Goal: Transaction & Acquisition: Purchase product/service

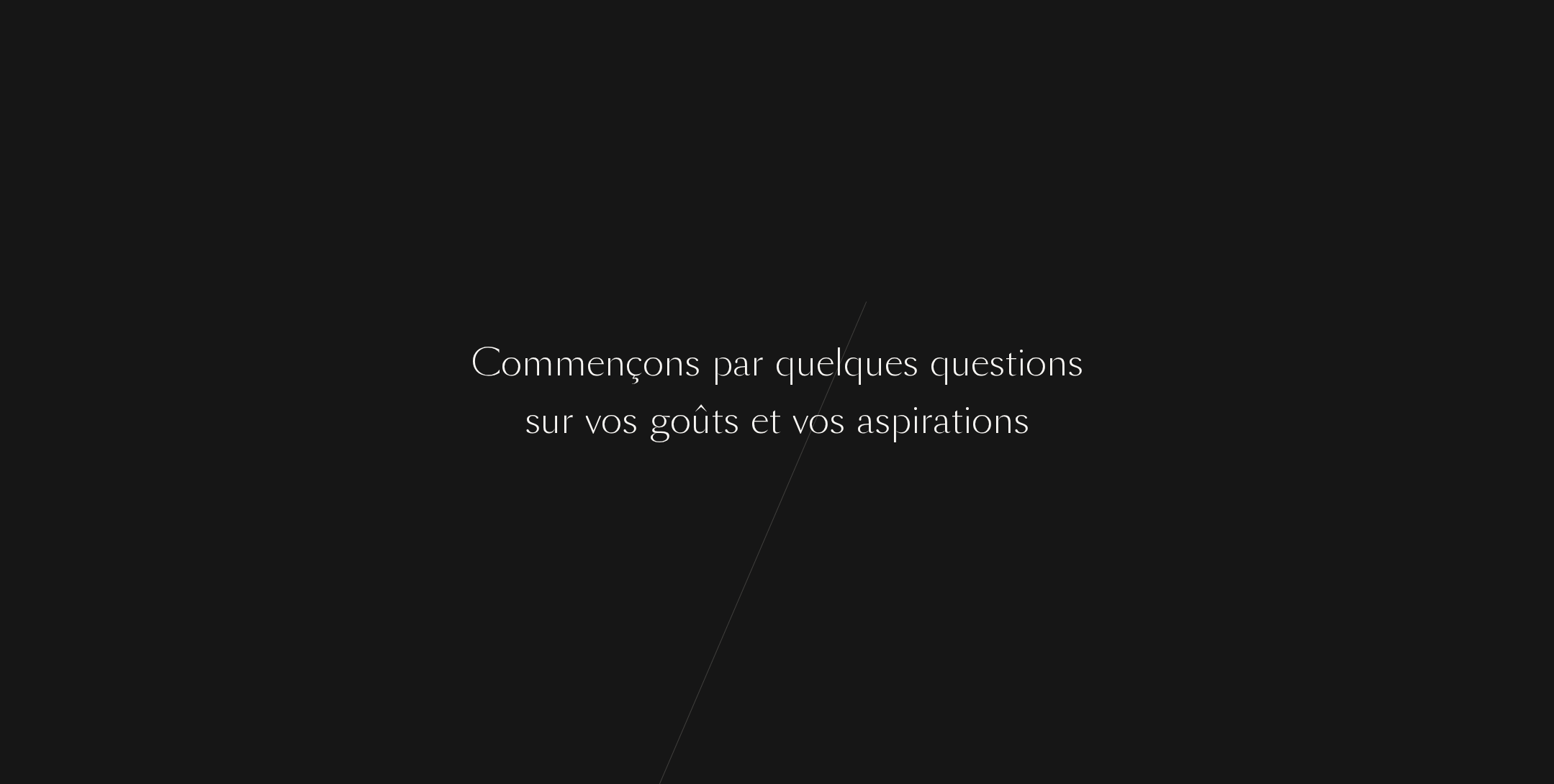
drag, startPoint x: 1536, startPoint y: 792, endPoint x: 1513, endPoint y: 837, distance: 50.5
click at [1513, 0] on html "C o m m e n ç o n s p a r q u e l q u e s q u e s t i o n s s u r v o s g o û t…" at bounding box center [777, 0] width 1554 height 0
click at [900, 395] on div "p" at bounding box center [901, 420] width 21 height 54
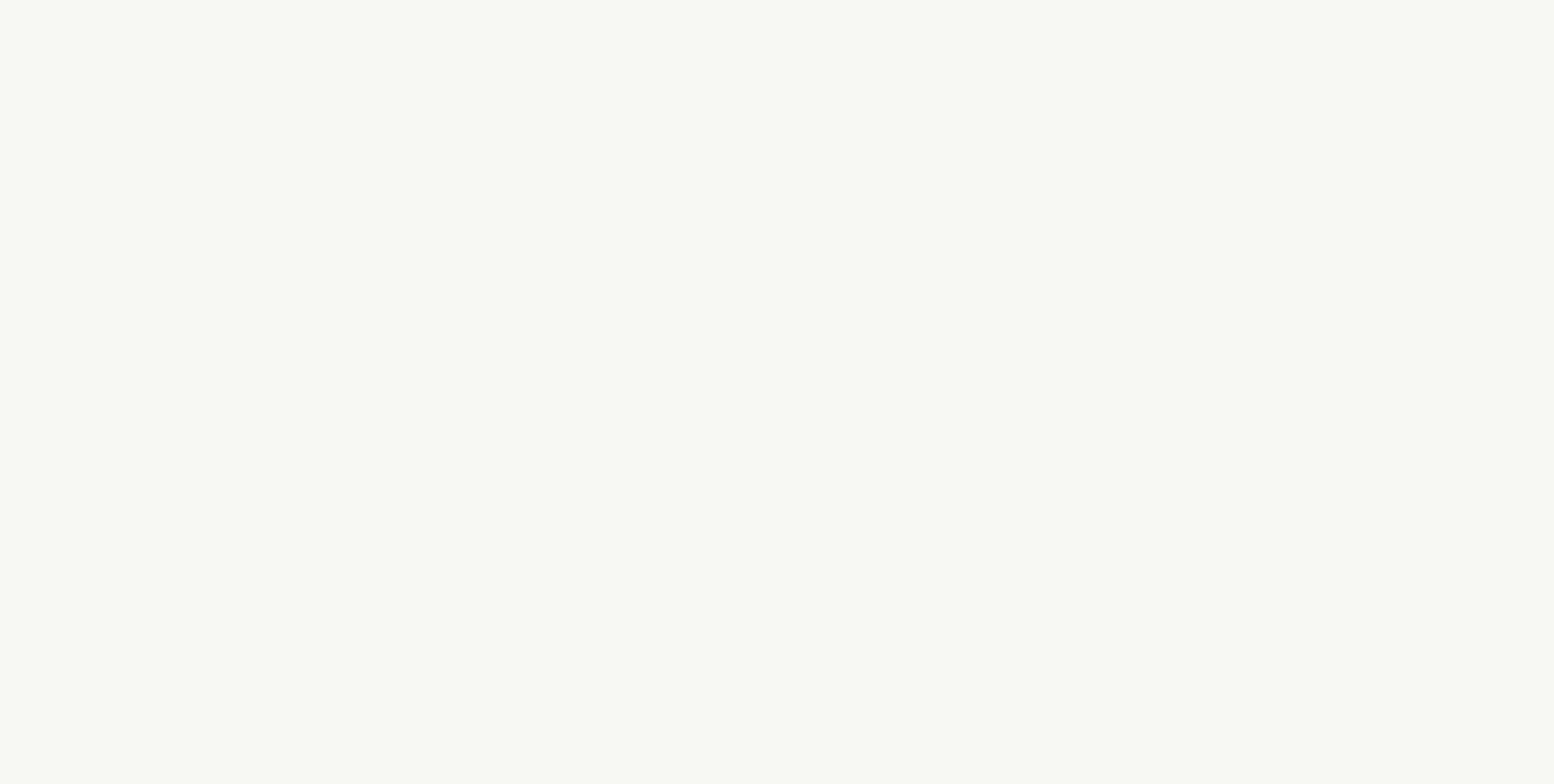
click at [866, 403] on div "a" at bounding box center [865, 420] width 18 height 54
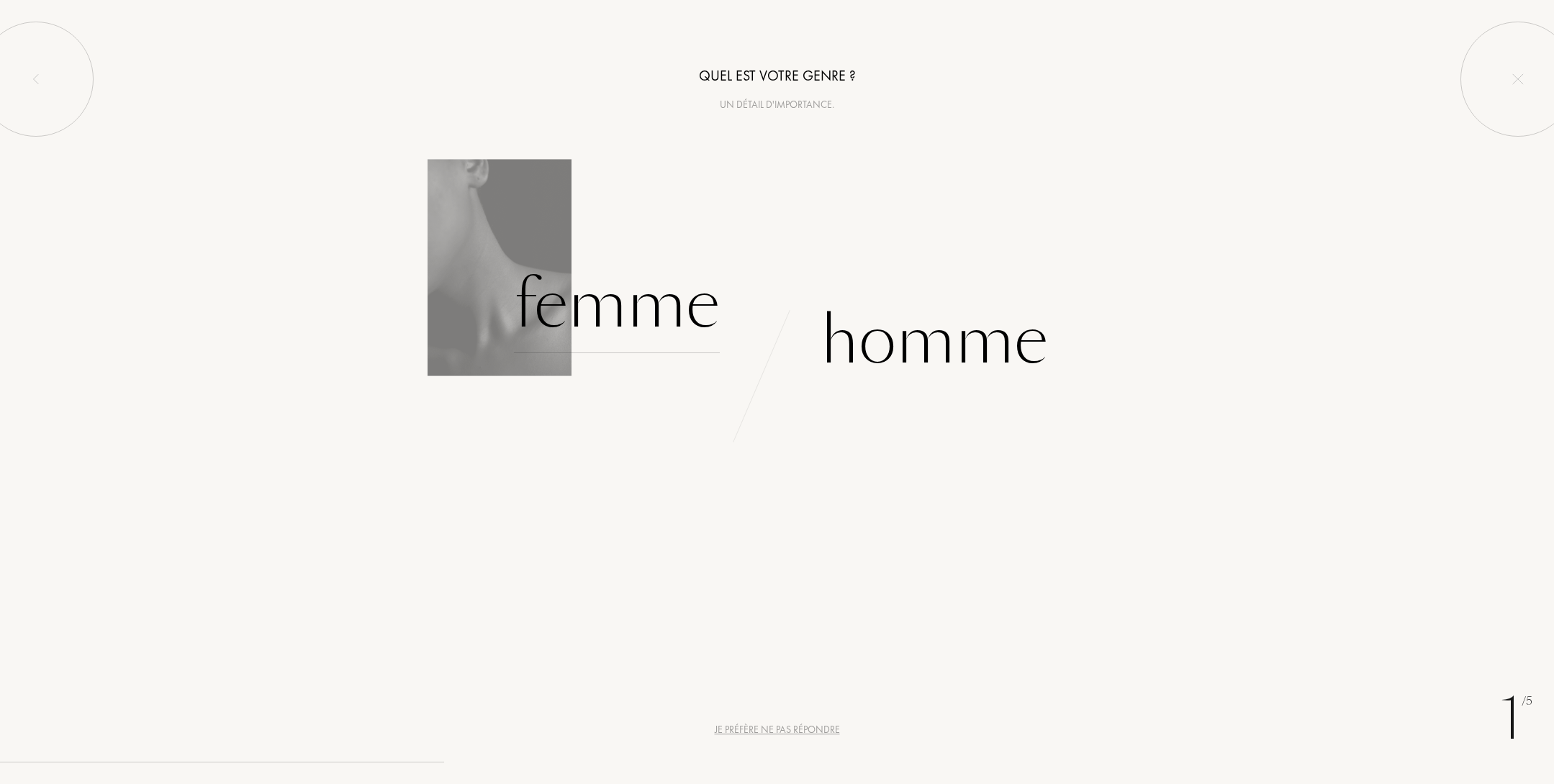
click at [604, 297] on div "Femme" at bounding box center [616, 305] width 205 height 98
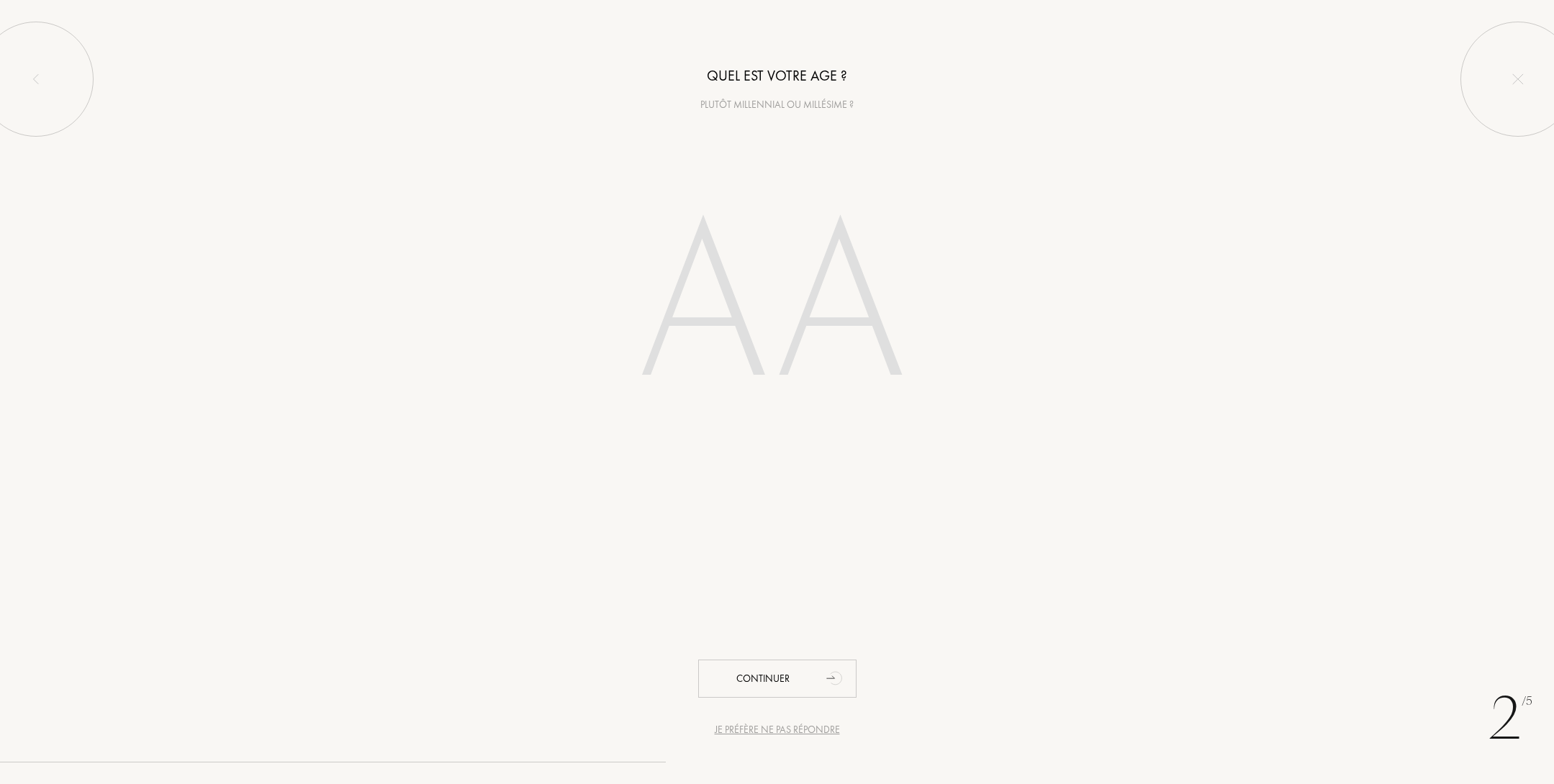
click at [755, 103] on div "Plutôt millennial ou millésime ?" at bounding box center [777, 105] width 1554 height 15
click at [755, 104] on div "Quel est votre age ?" at bounding box center [777, 140] width 1542 height 238
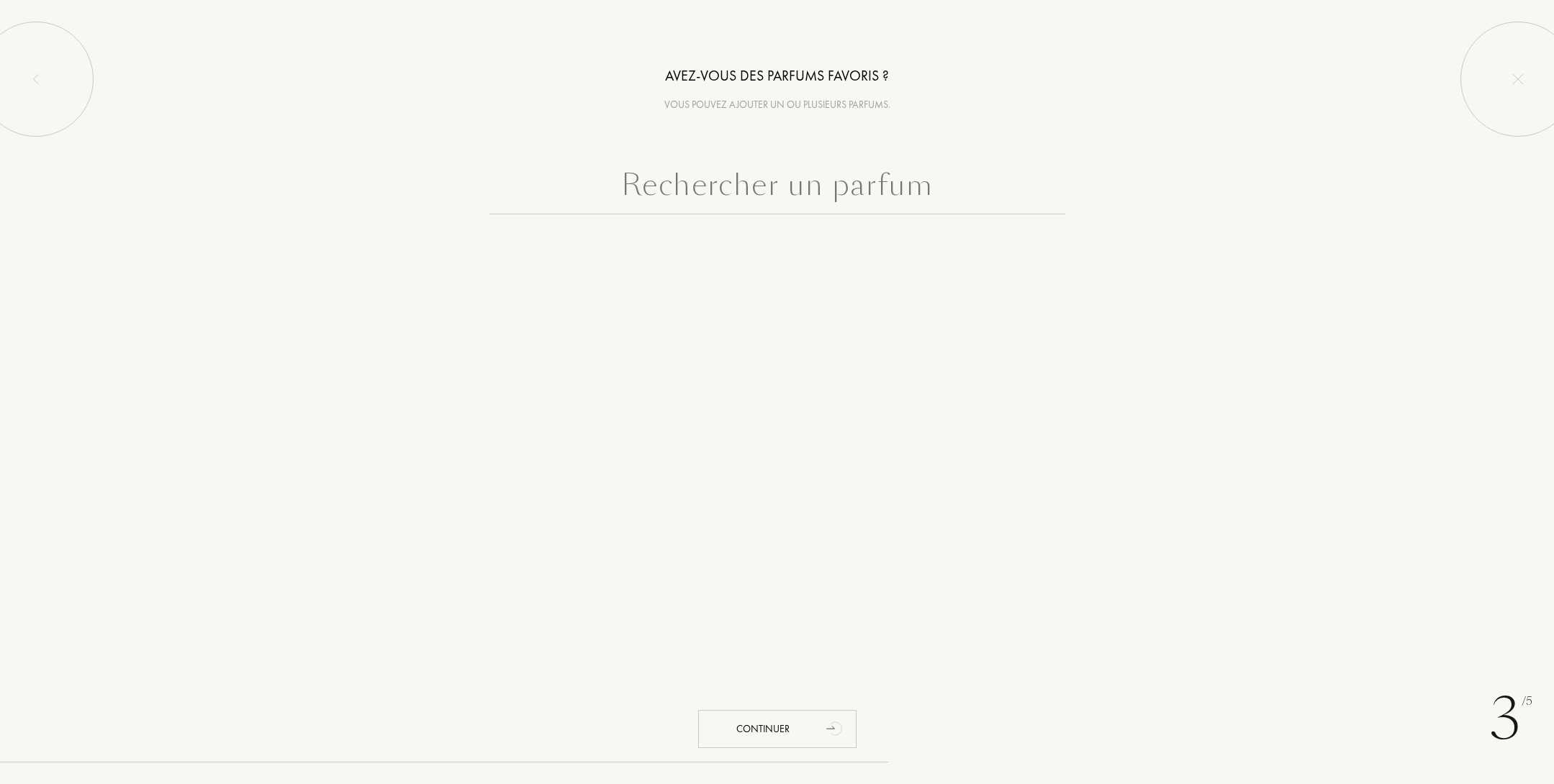
click at [741, 187] on input "text" at bounding box center [777, 188] width 576 height 52
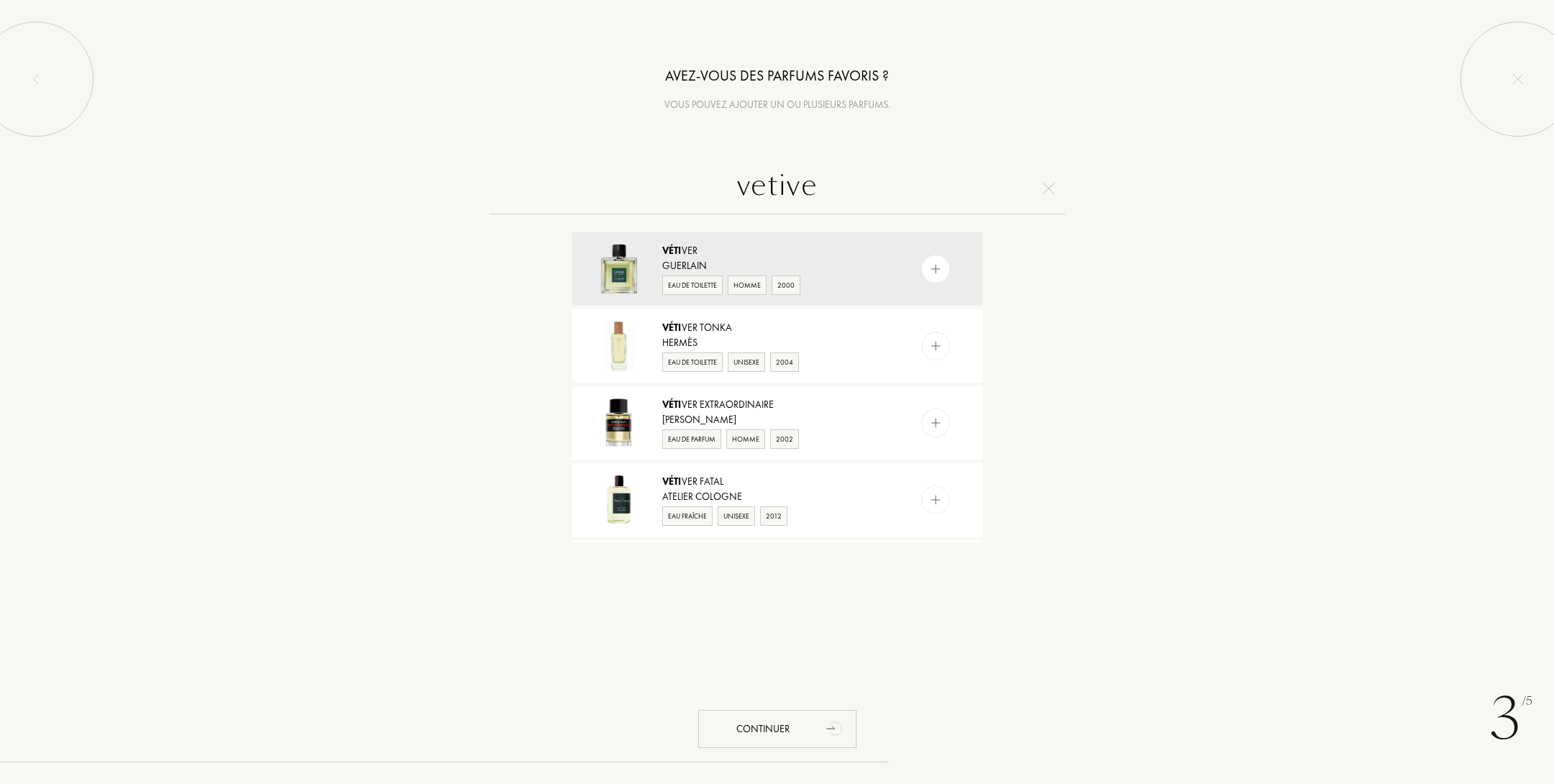
type input "vetiver"
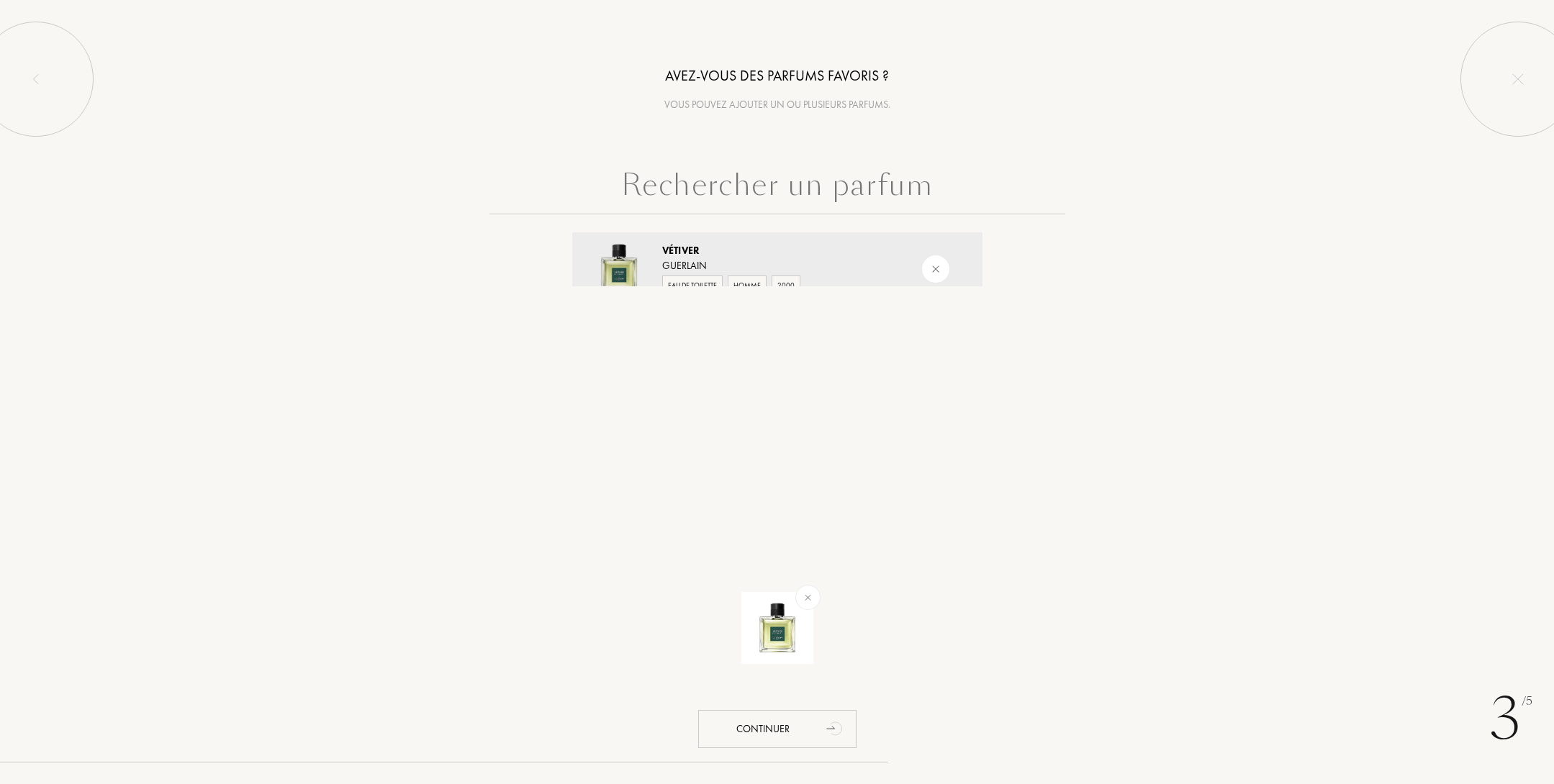
click at [1244, 361] on div "3 /5 Avez-vous des parfums favoris ? Vous pouvez ajouter un ou plusieurs parfum…" at bounding box center [777, 392] width 1554 height 784
click at [938, 270] on img at bounding box center [935, 269] width 20 height 20
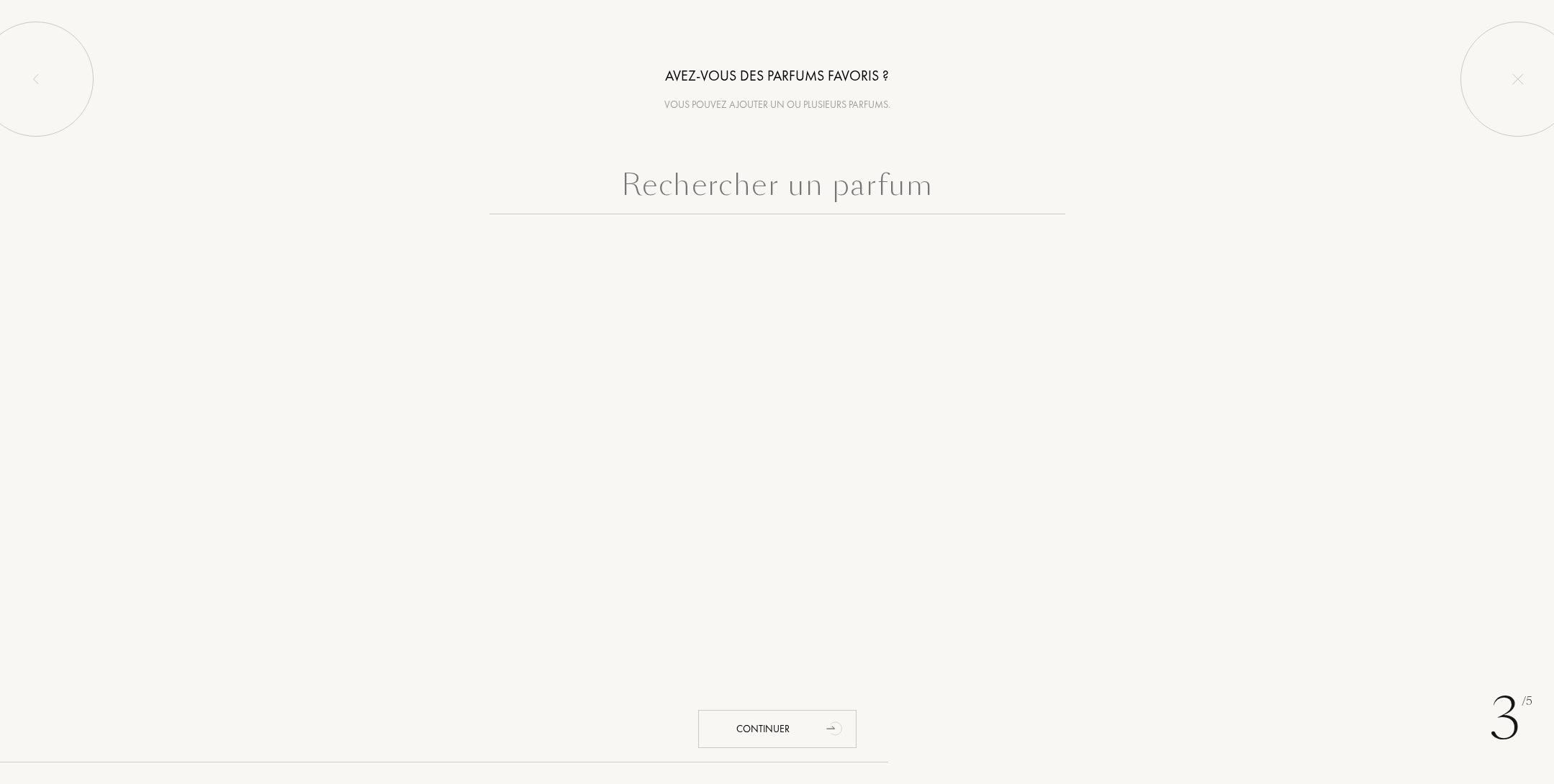
click at [939, 204] on input "text" at bounding box center [777, 188] width 576 height 52
click at [796, 736] on div "Continuer" at bounding box center [777, 729] width 158 height 38
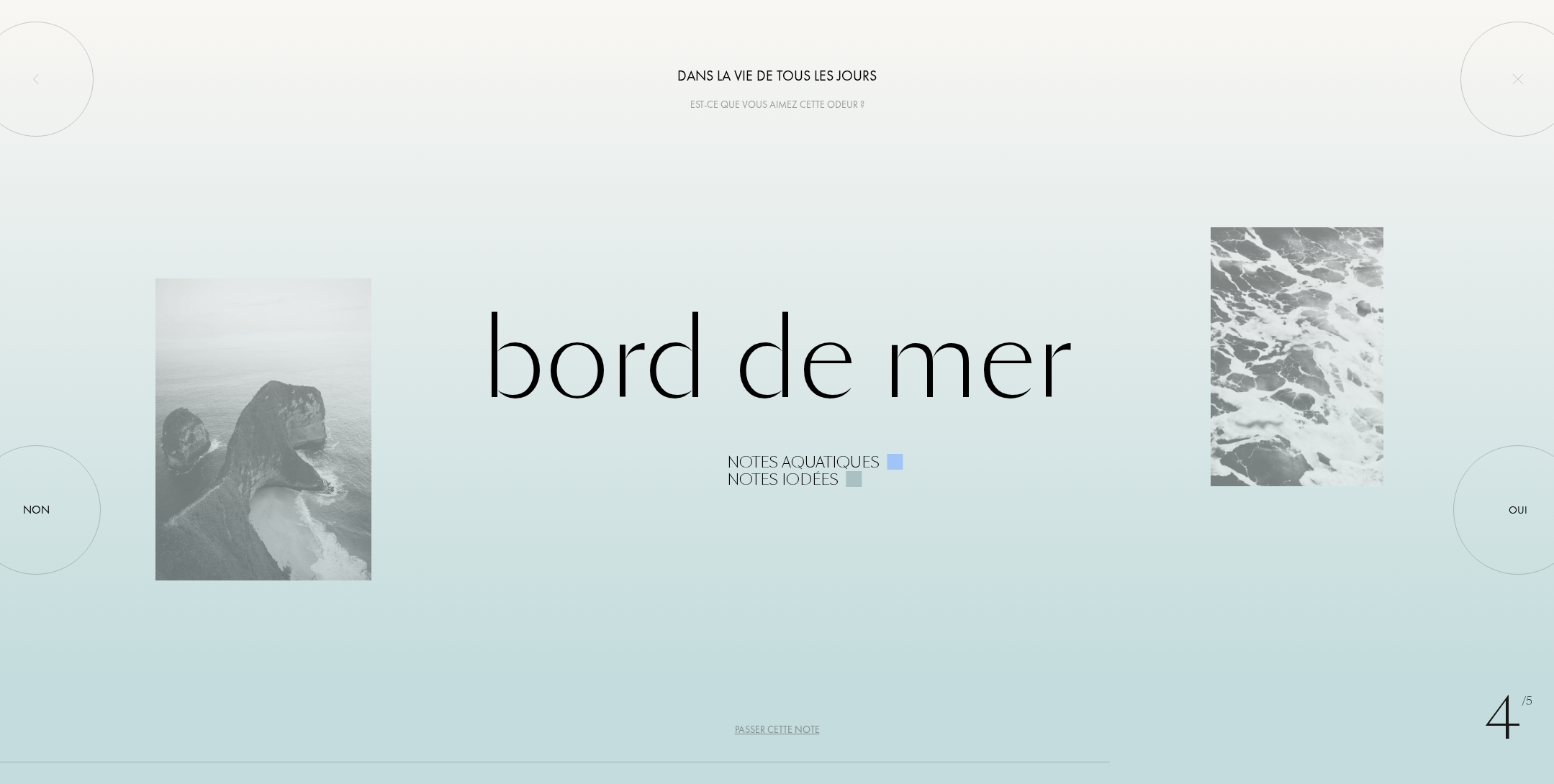
click at [925, 369] on div "Bord de Mer Notes aquatiques Notes iodées" at bounding box center [777, 392] width 1242 height 193
click at [1482, 509] on div at bounding box center [1517, 509] width 130 height 130
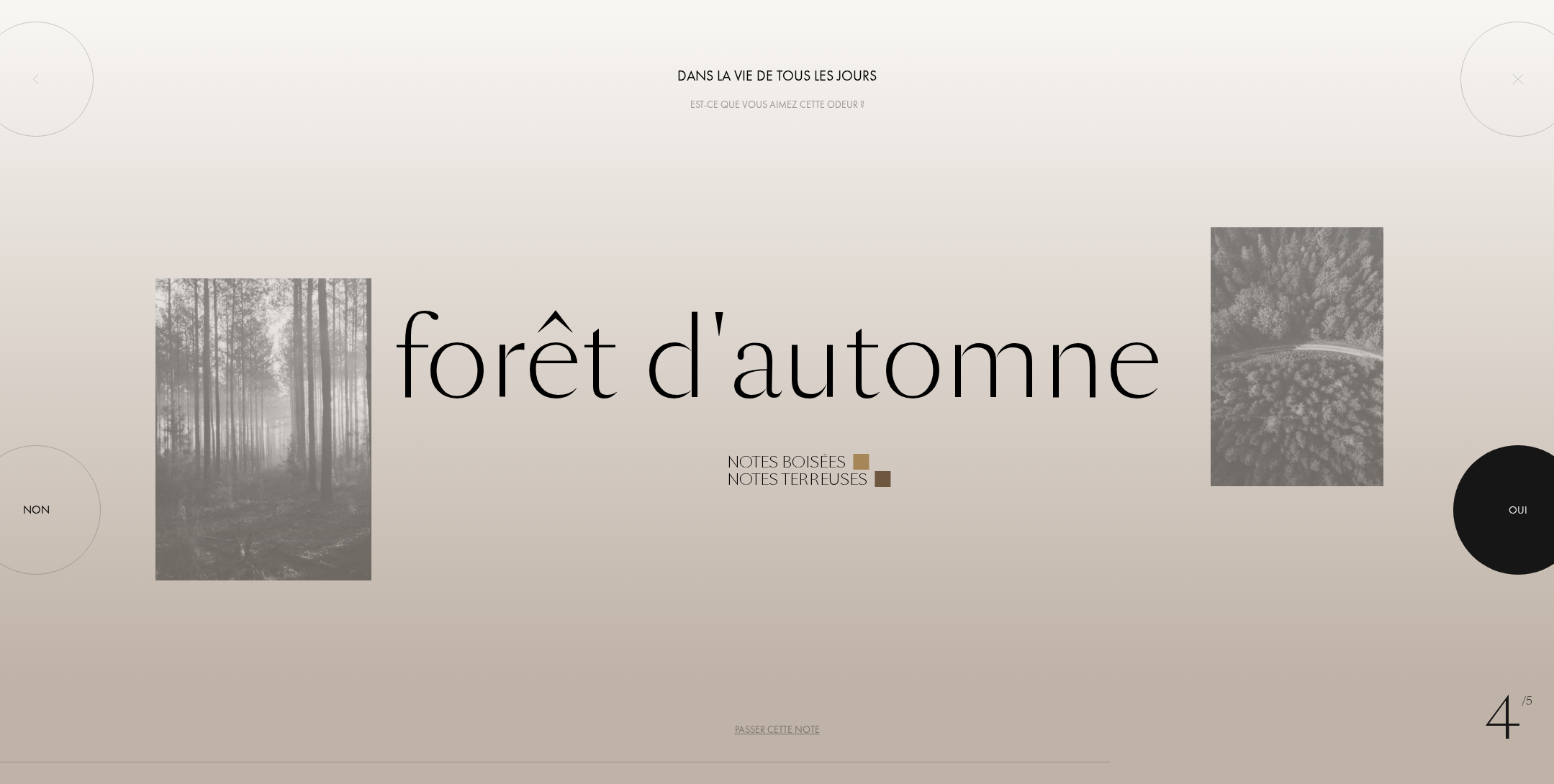
click at [1482, 511] on div at bounding box center [1517, 509] width 130 height 130
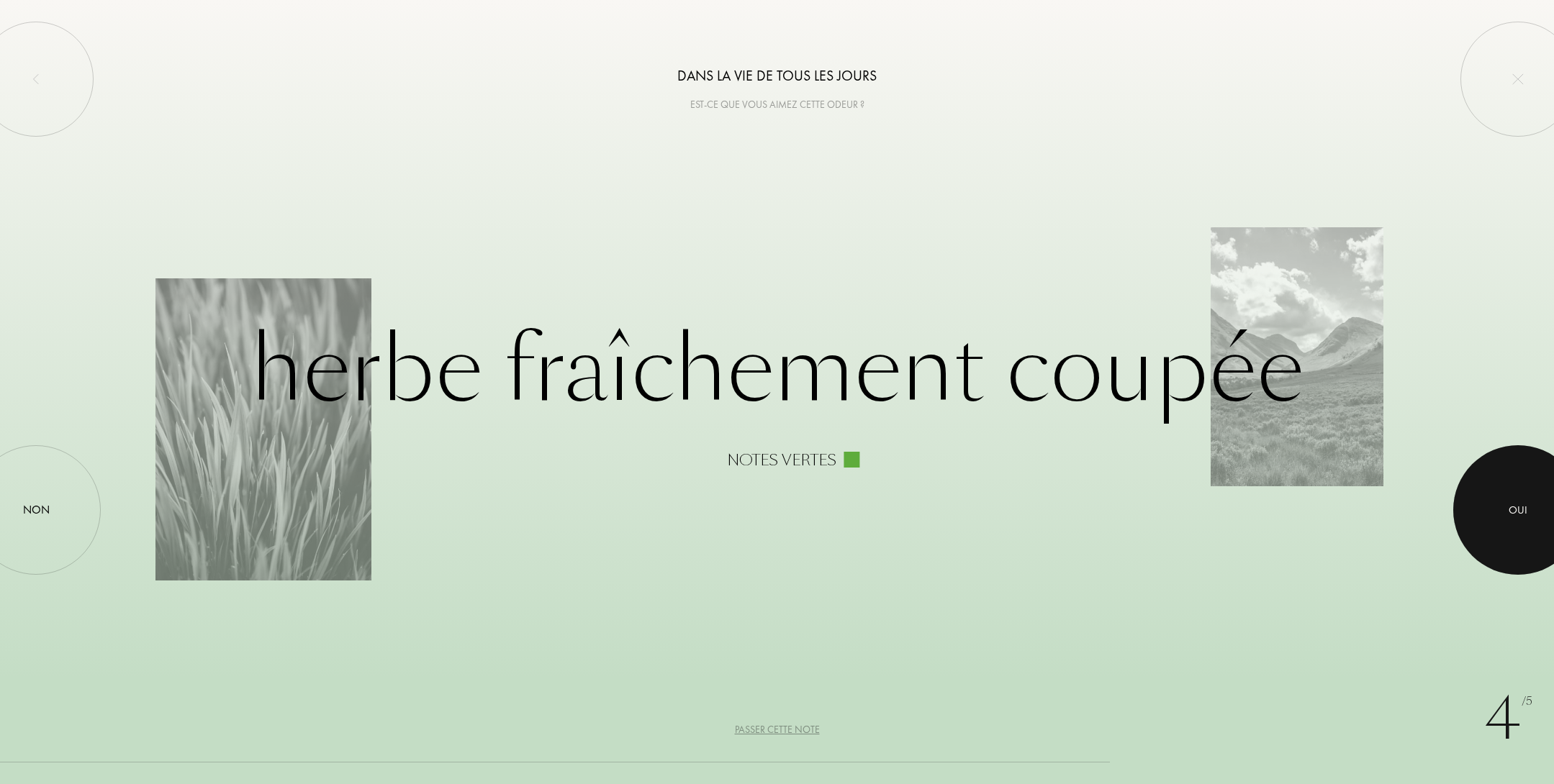
click at [1512, 493] on div at bounding box center [1517, 509] width 130 height 130
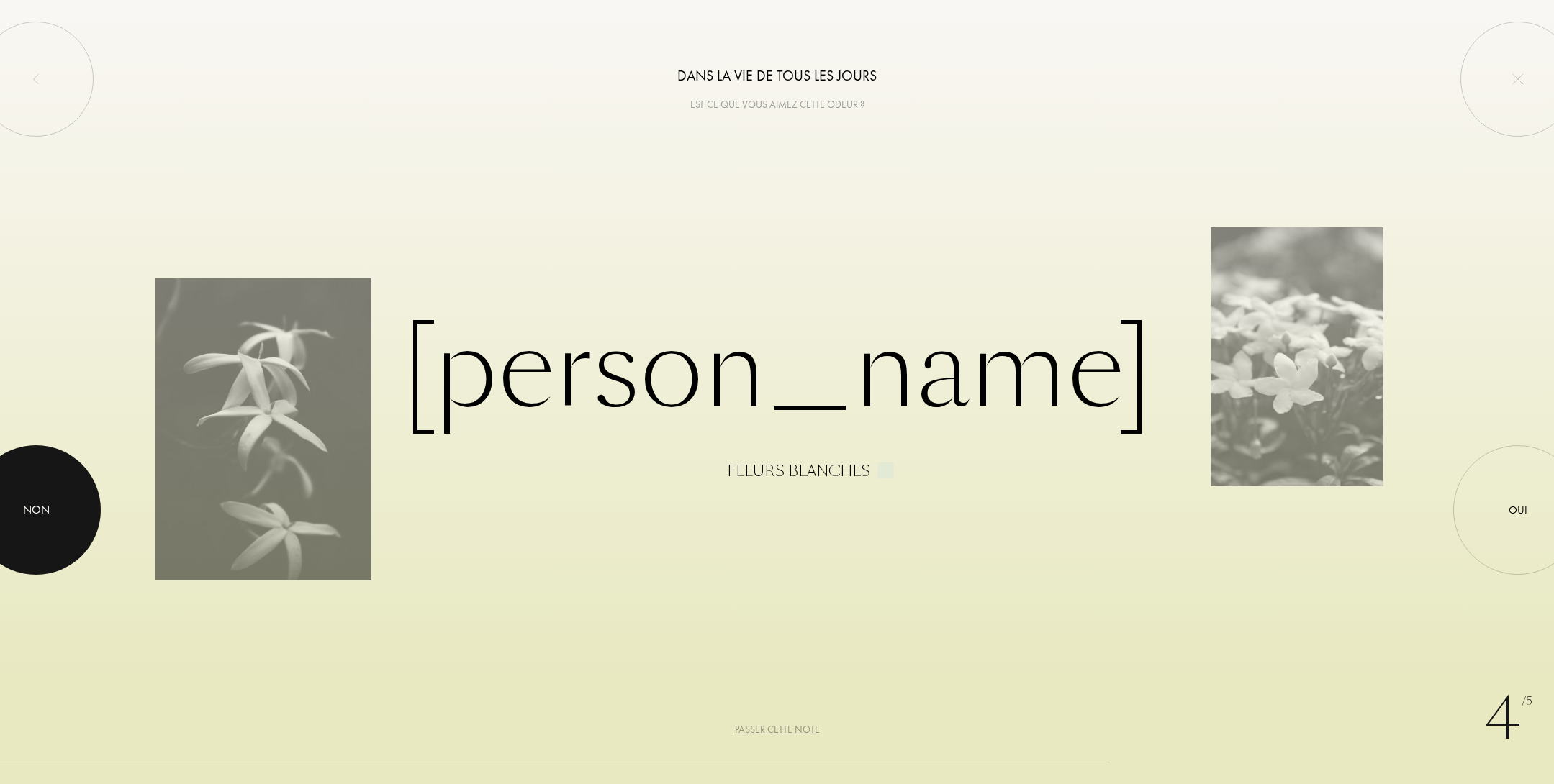
click at [65, 501] on div at bounding box center [36, 509] width 130 height 130
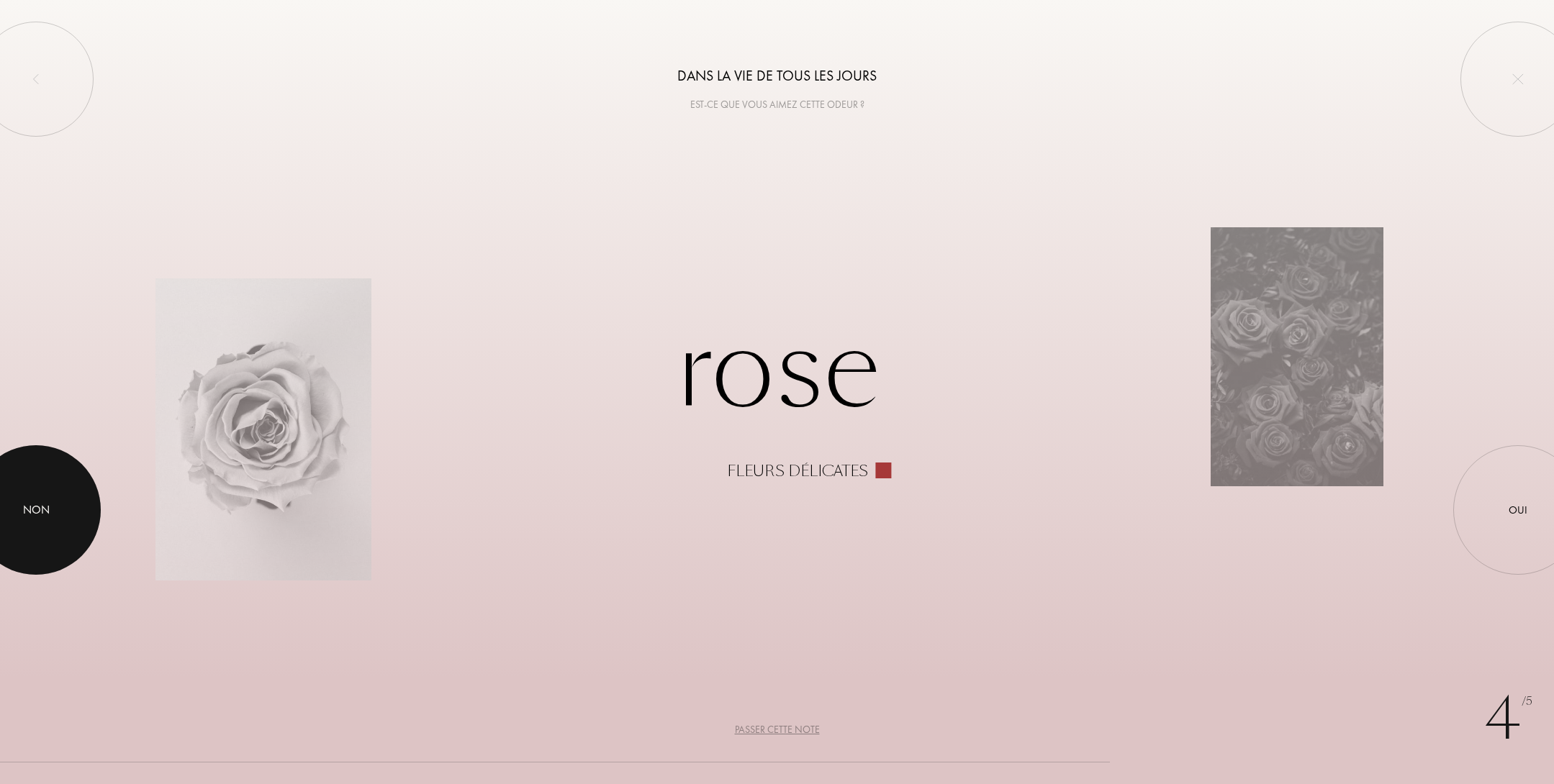
click at [51, 486] on div at bounding box center [36, 509] width 130 height 130
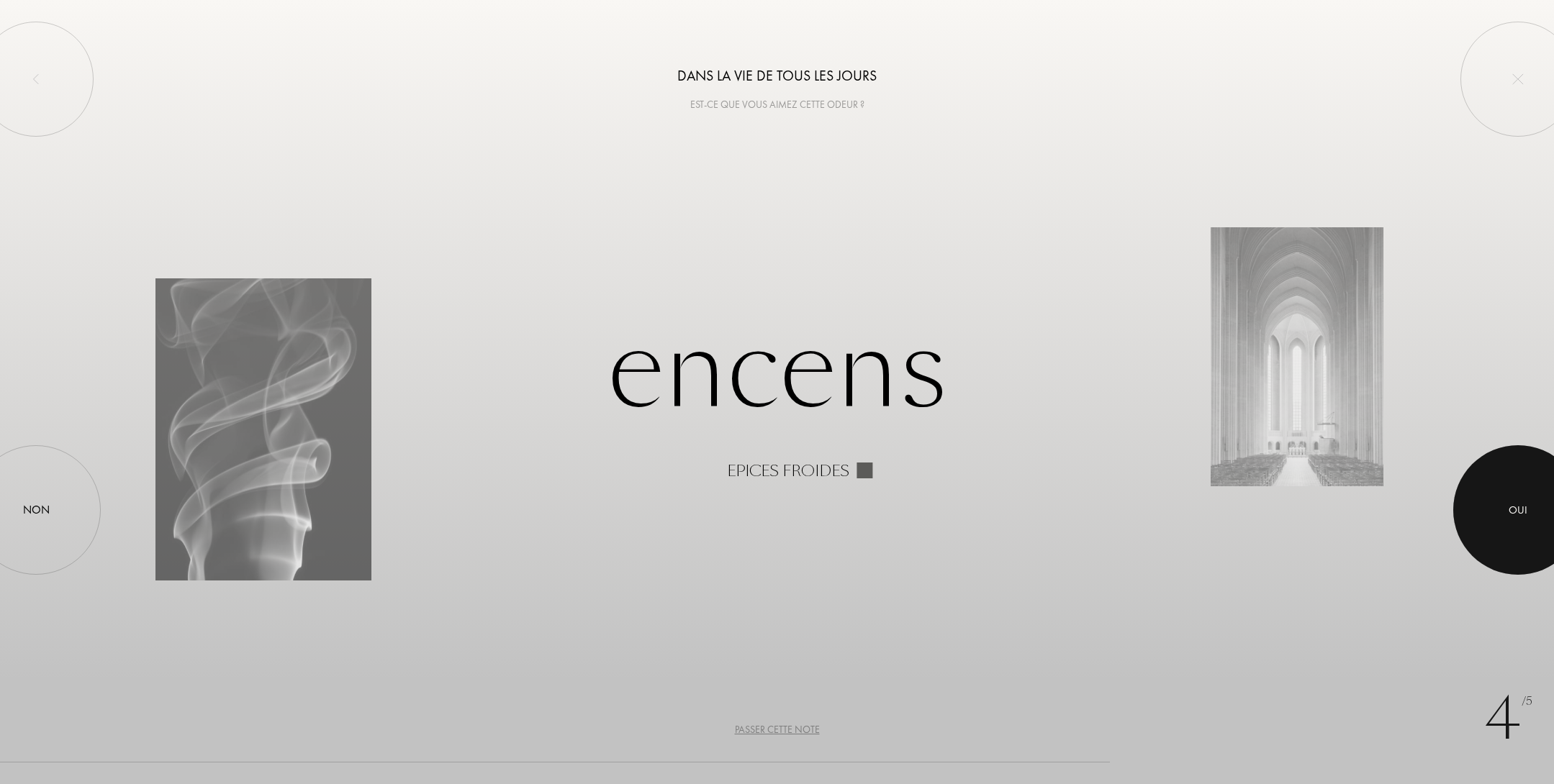
click at [1518, 480] on div "Oui" at bounding box center [1517, 509] width 130 height 130
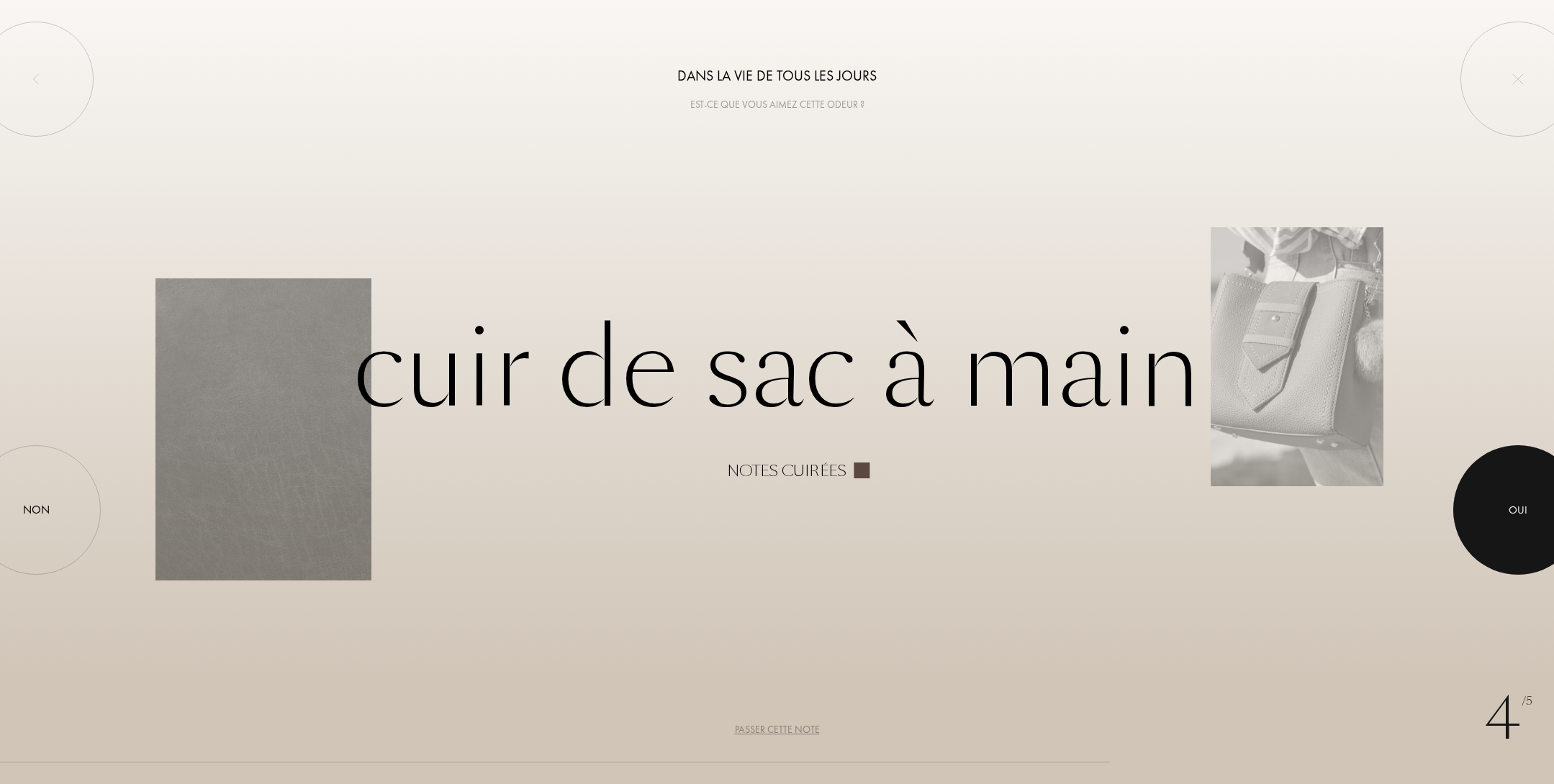
click at [1498, 478] on div at bounding box center [1517, 509] width 130 height 130
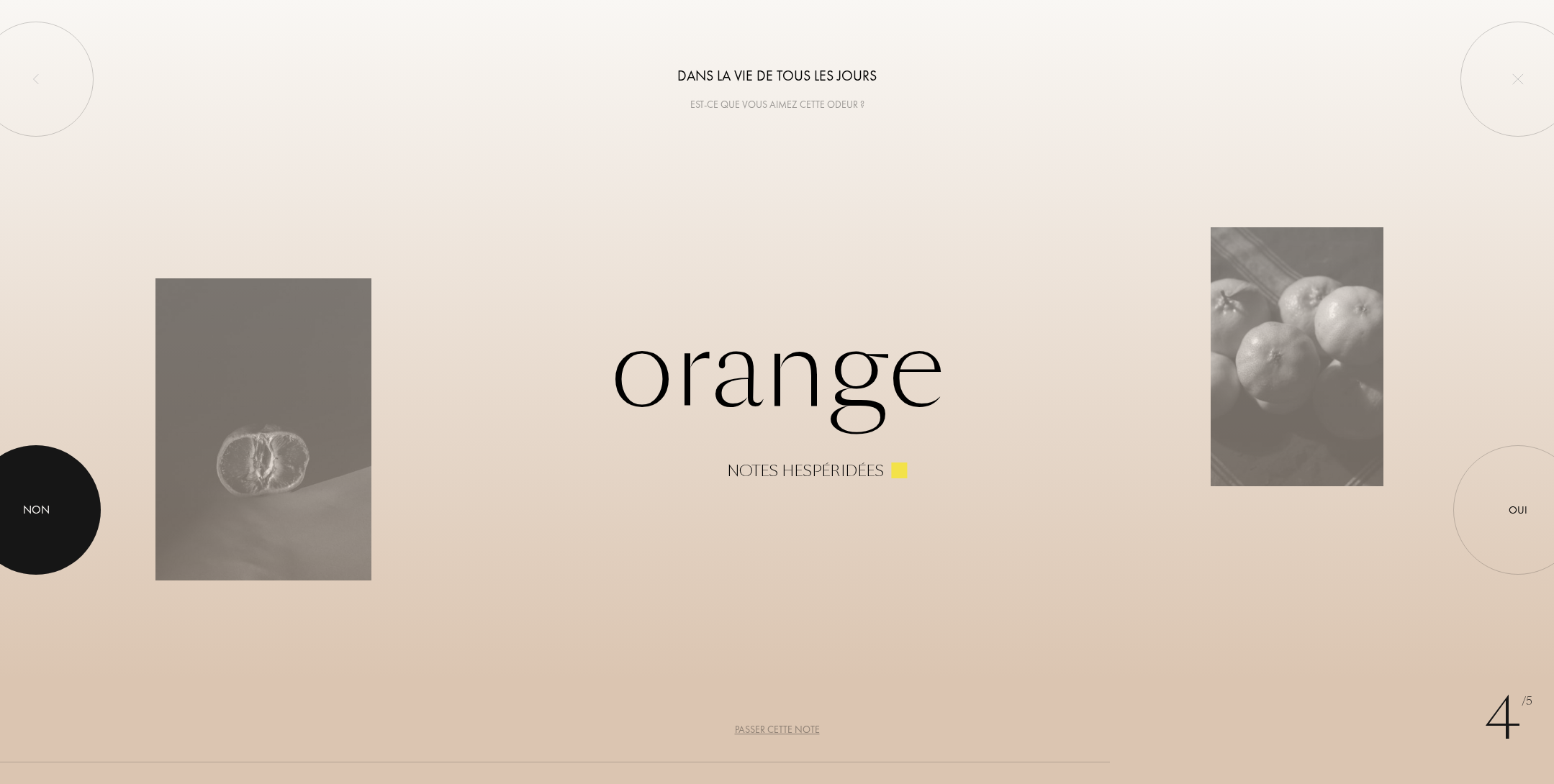
click at [2, 513] on div "Non" at bounding box center [36, 509] width 130 height 130
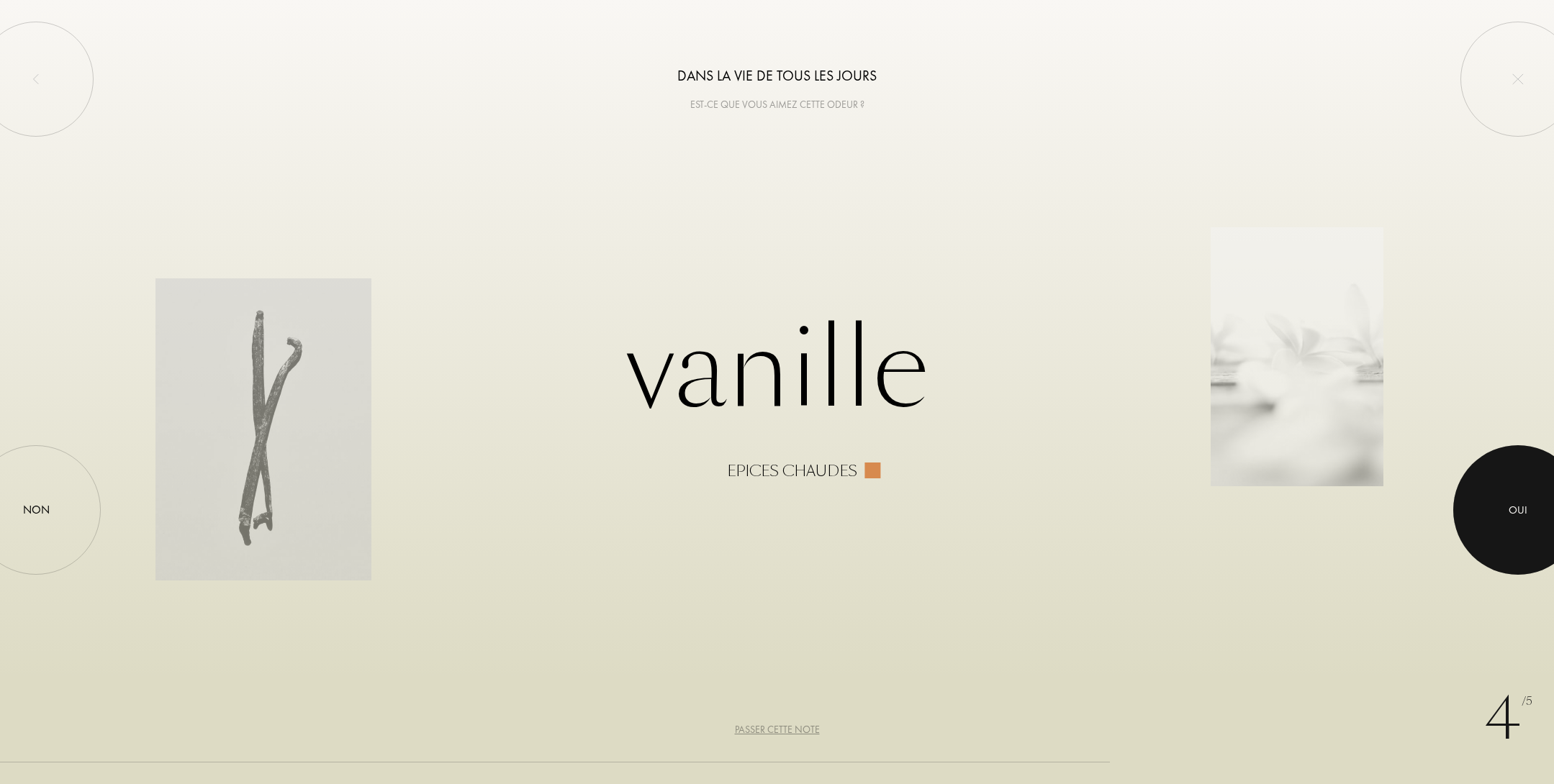
click at [1490, 490] on div "Oui" at bounding box center [1517, 509] width 130 height 130
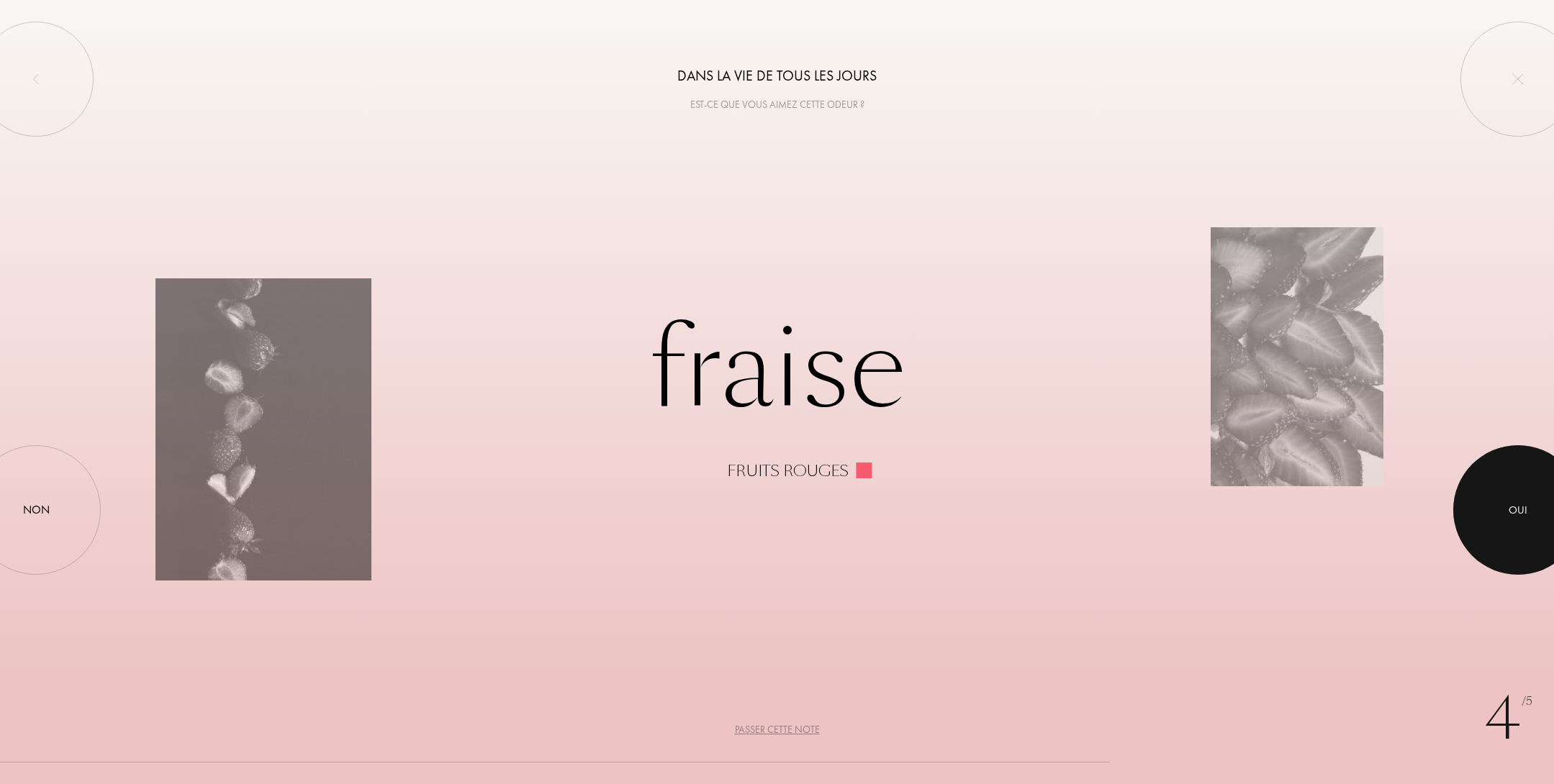
click at [1485, 528] on div "Oui" at bounding box center [1517, 509] width 130 height 130
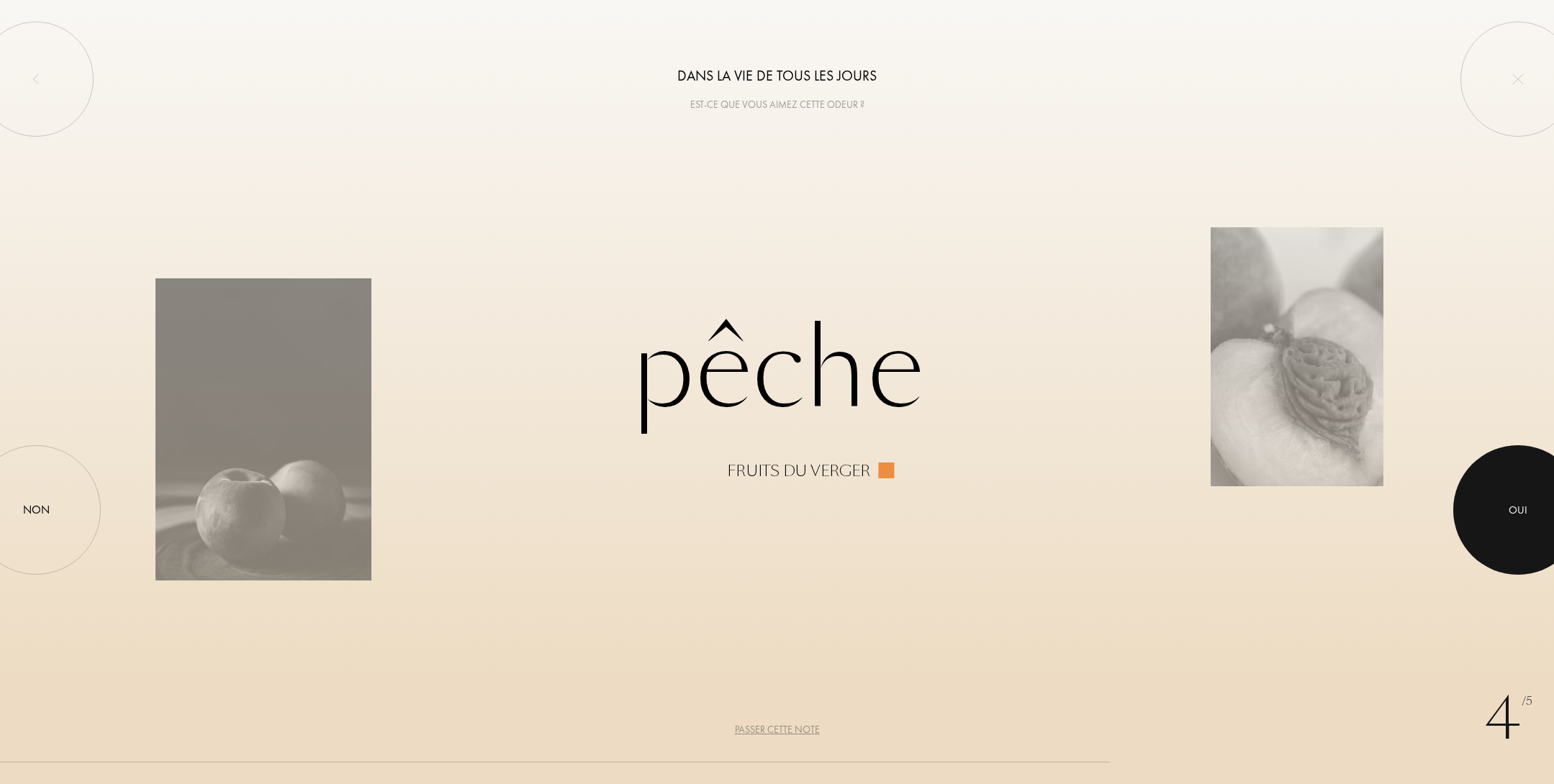
click at [1507, 527] on div at bounding box center [1517, 509] width 130 height 130
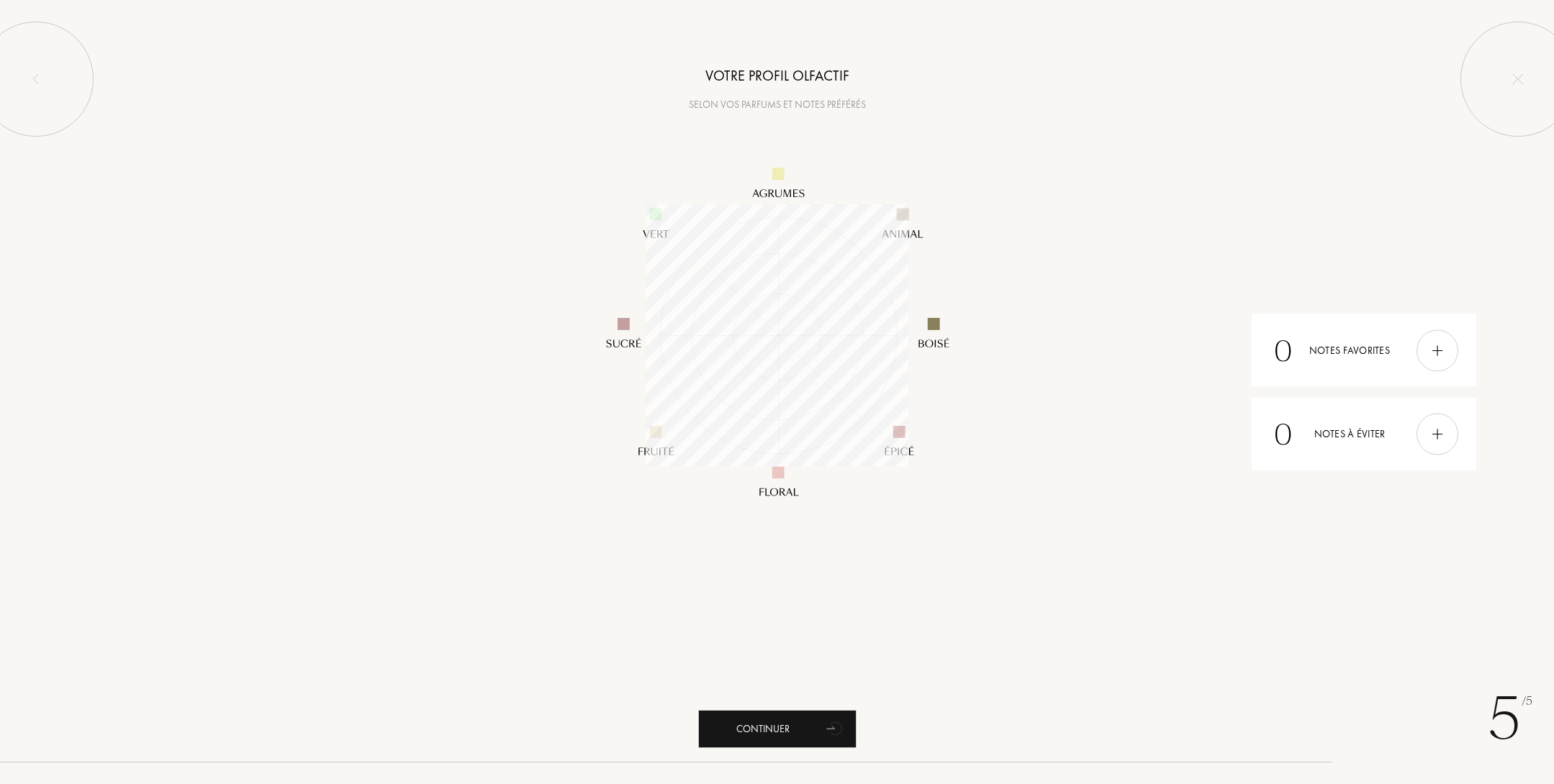
scroll to position [262, 262]
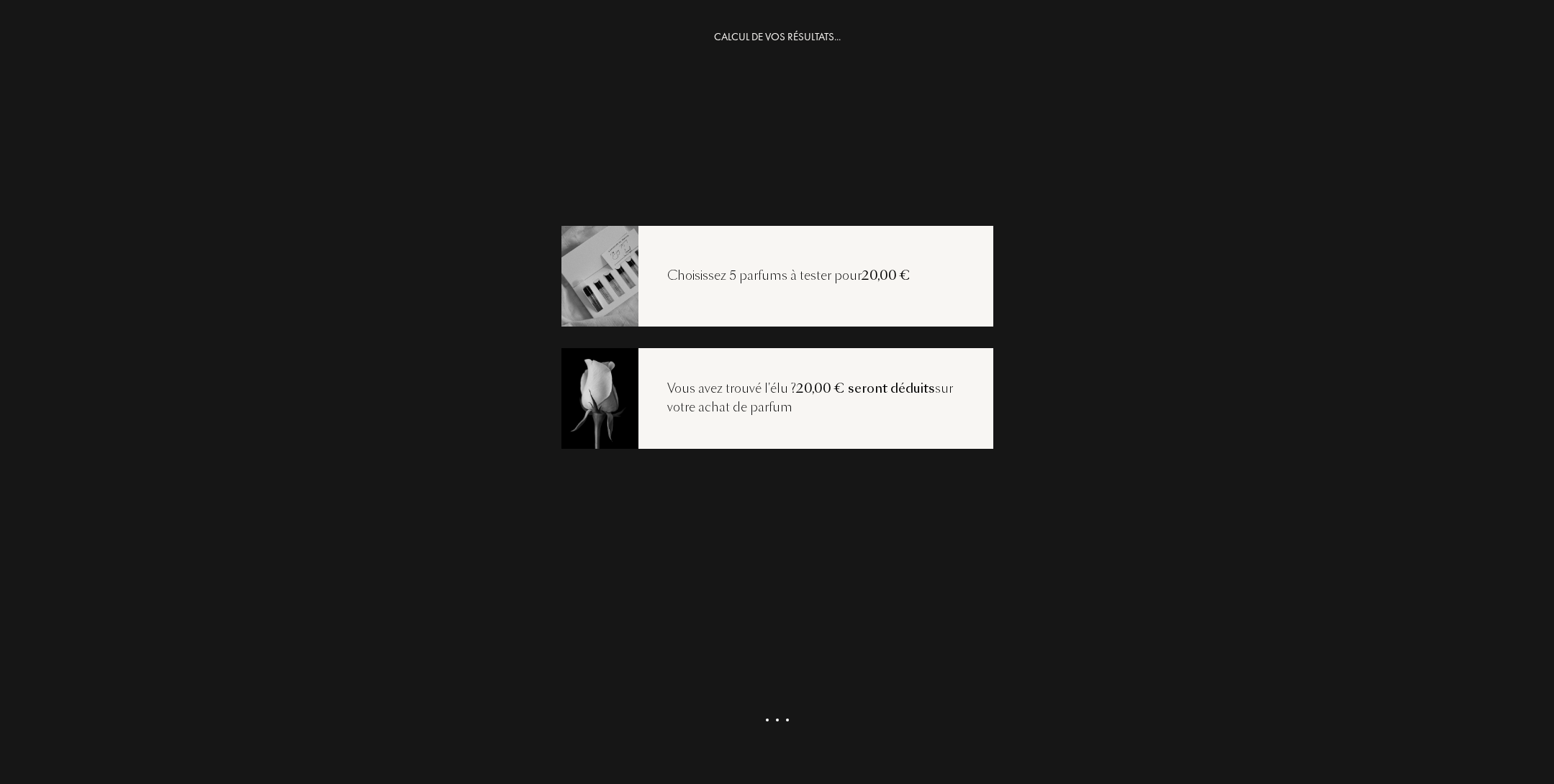
click at [737, 285] on div "Choisissez 5 parfums à tester pour 20,00 €" at bounding box center [777, 276] width 432 height 100
click at [621, 268] on img at bounding box center [599, 275] width 78 height 103
click at [931, 304] on div "Choisissez 5 parfums à tester pour 20,00 €" at bounding box center [777, 276] width 432 height 100
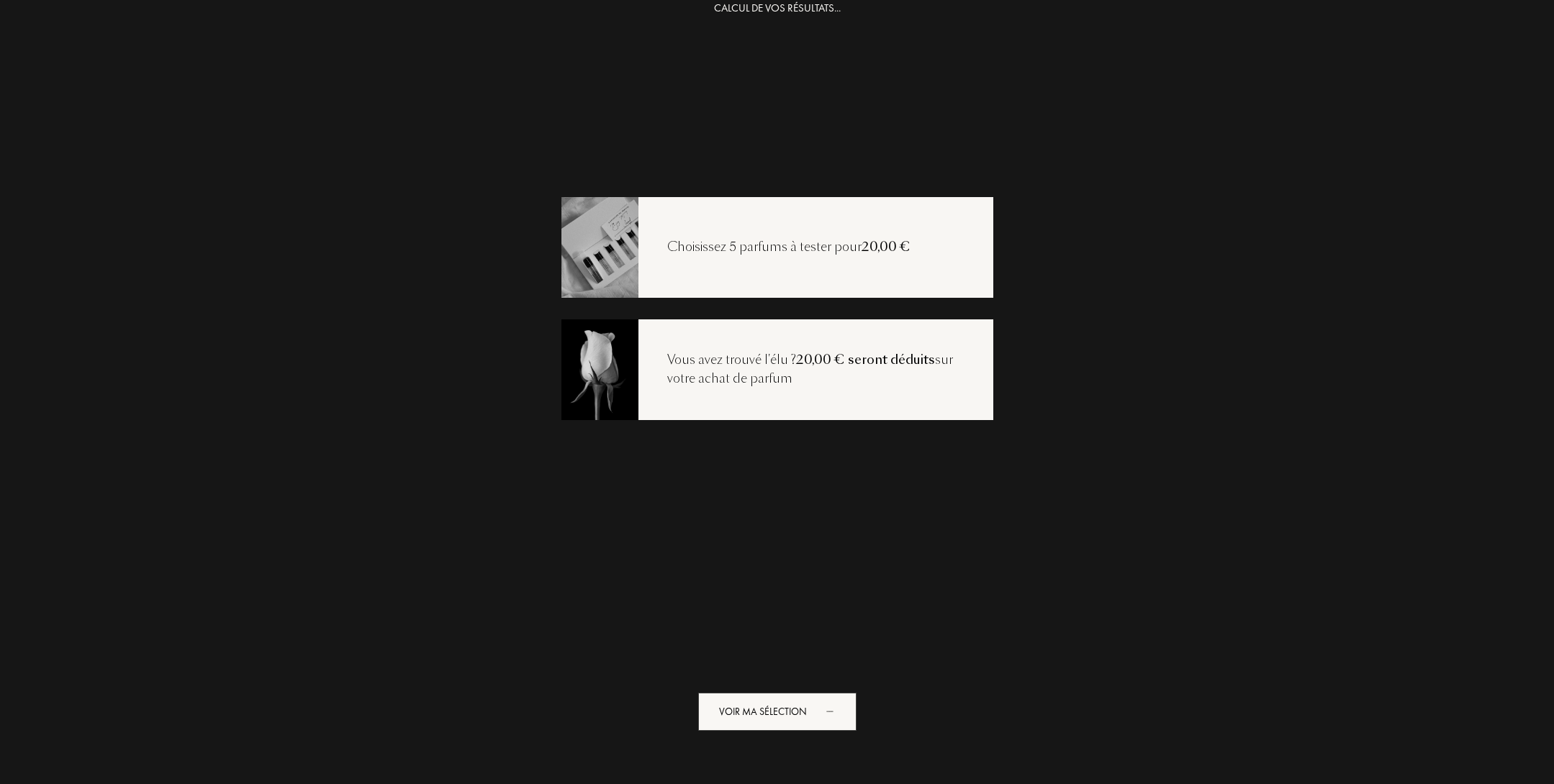
click at [769, 741] on div "CALCUL DE VOS RÉSULTATS... Choisissez 5 parfums à tester pour 20,00 € Vous avez…" at bounding box center [777, 392] width 1554 height 784
click at [793, 717] on div "Voir ma sélection" at bounding box center [777, 712] width 158 height 38
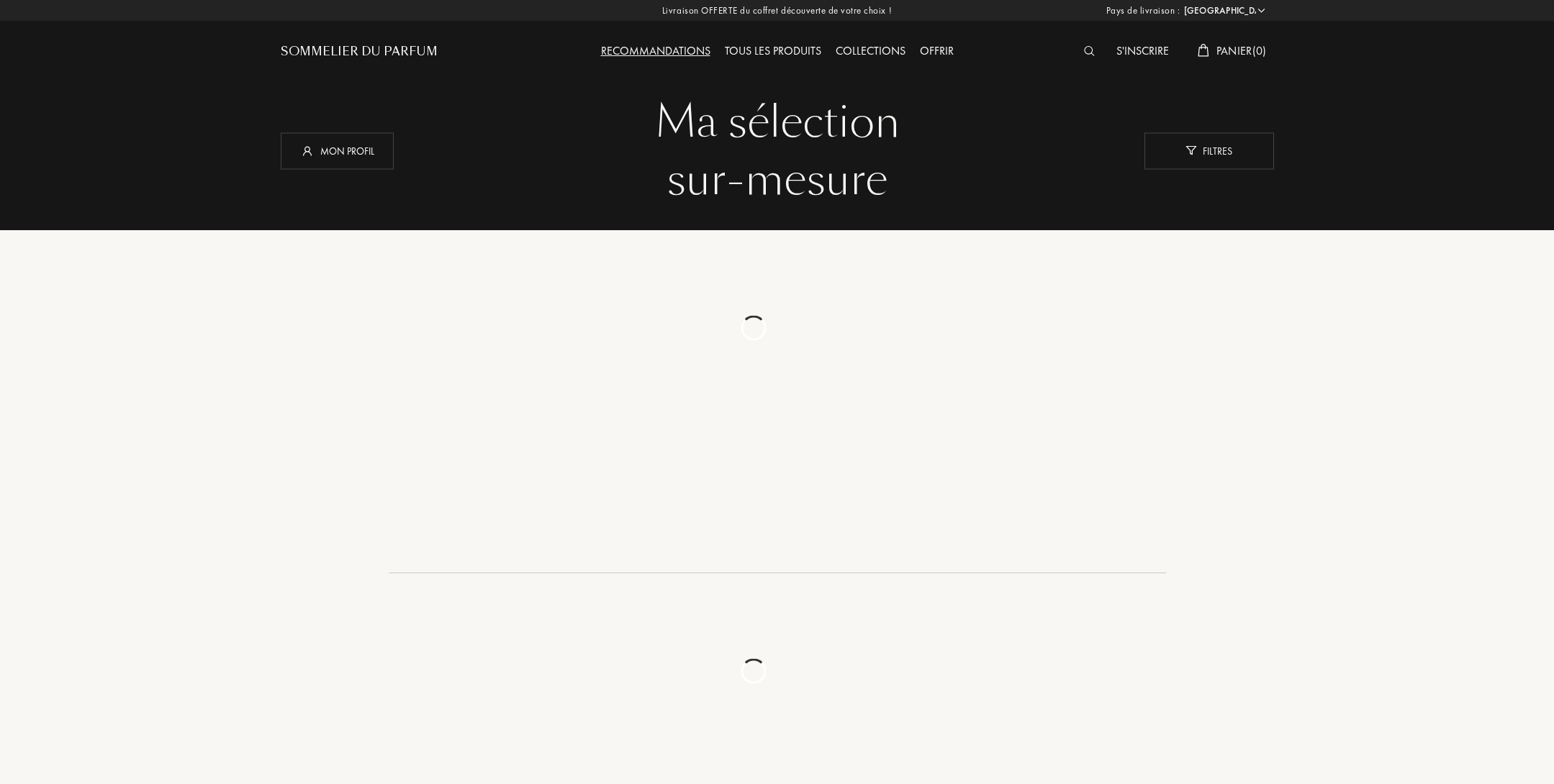
select select "FR"
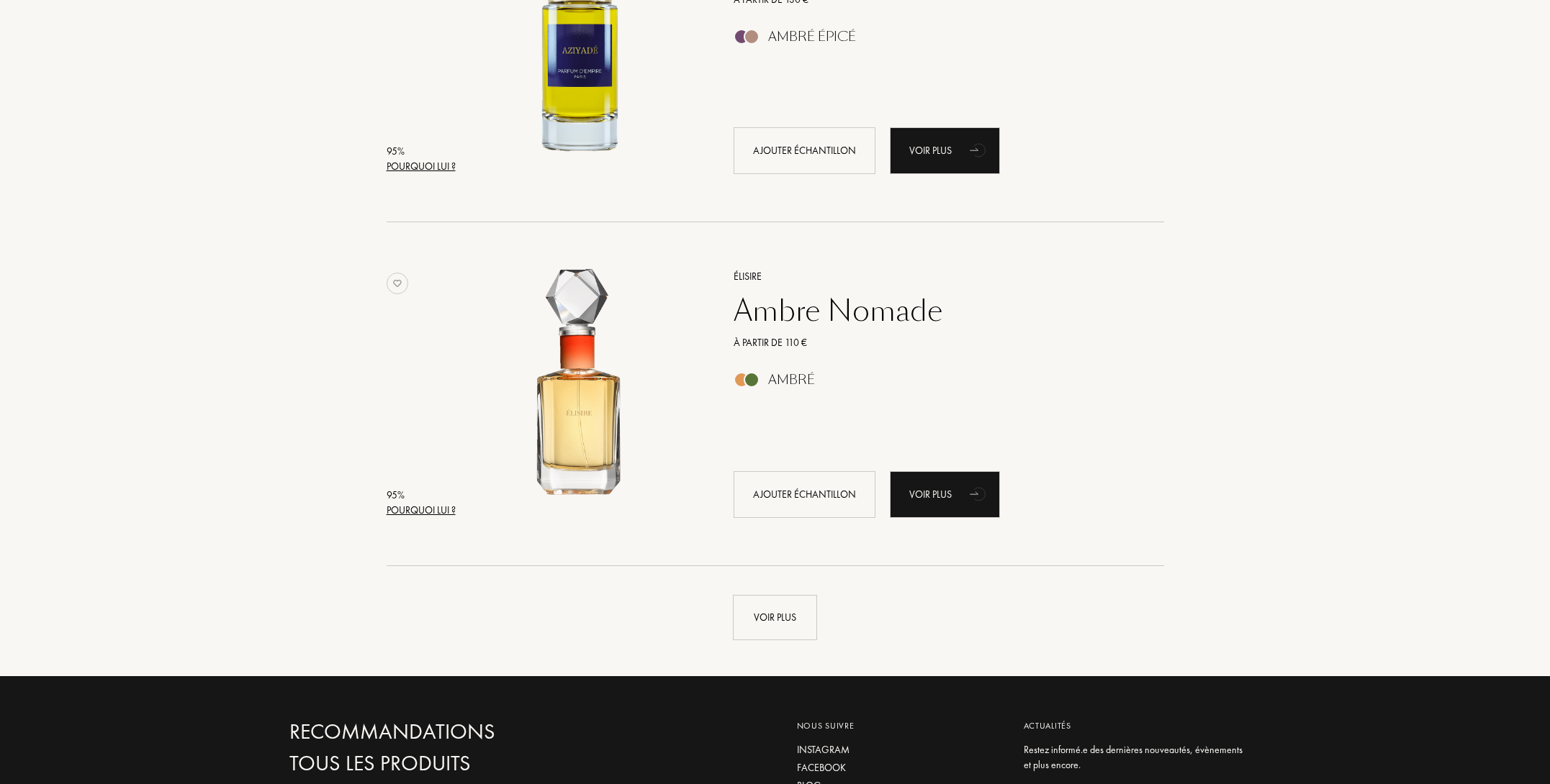
scroll to position [3433, 0]
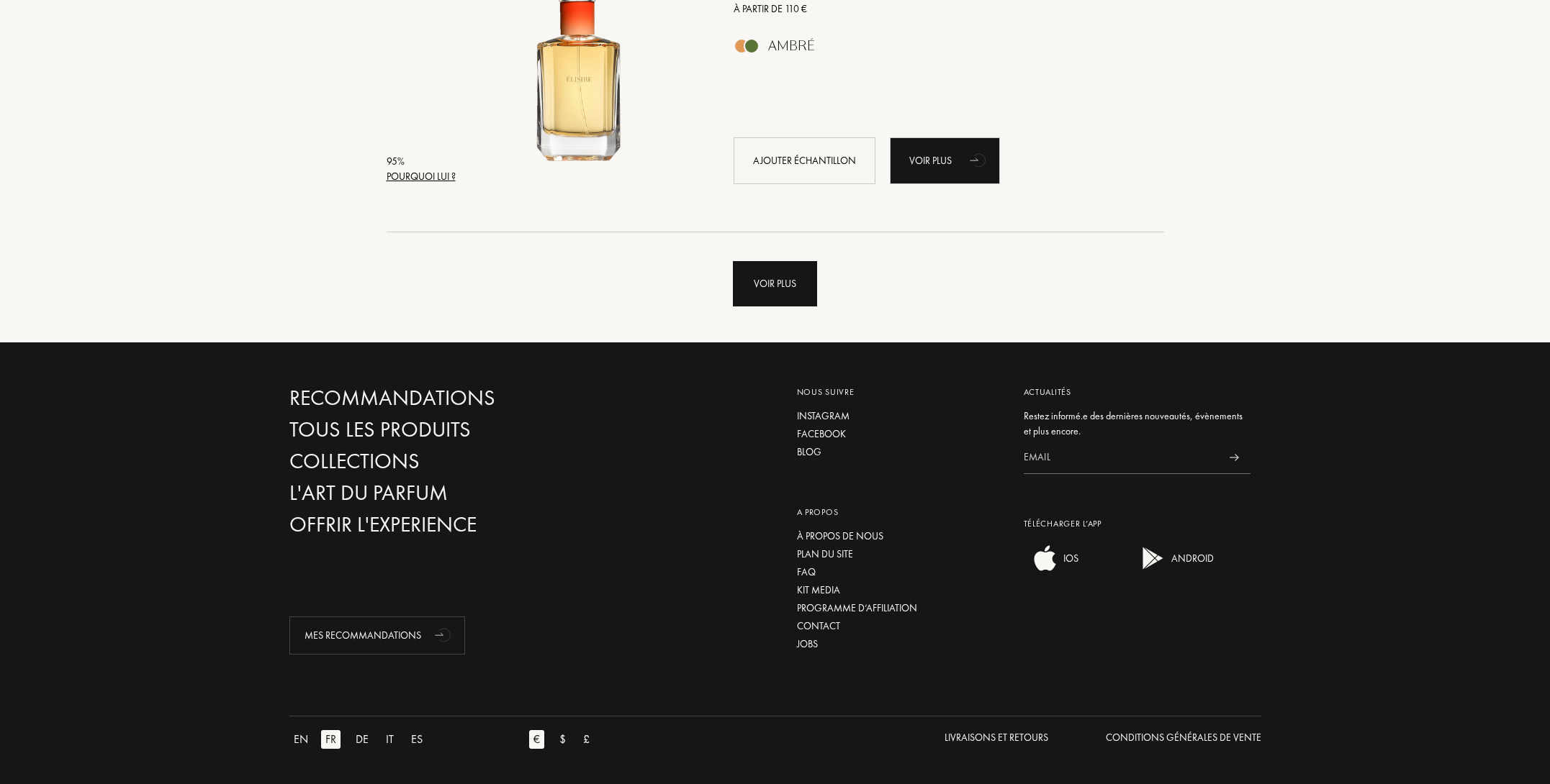
click at [787, 294] on div "Voir plus" at bounding box center [775, 284] width 84 height 45
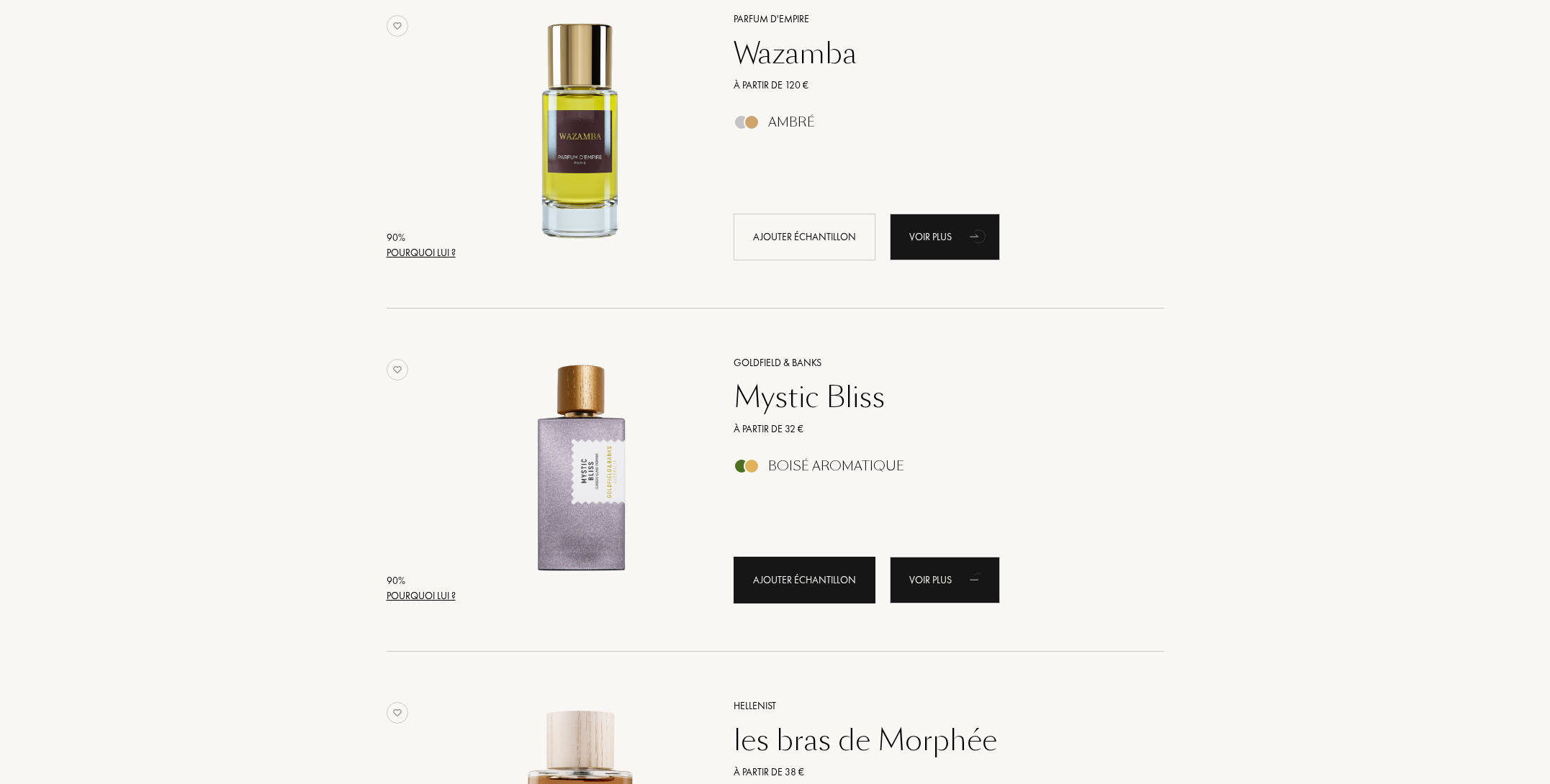
scroll to position [6869, 0]
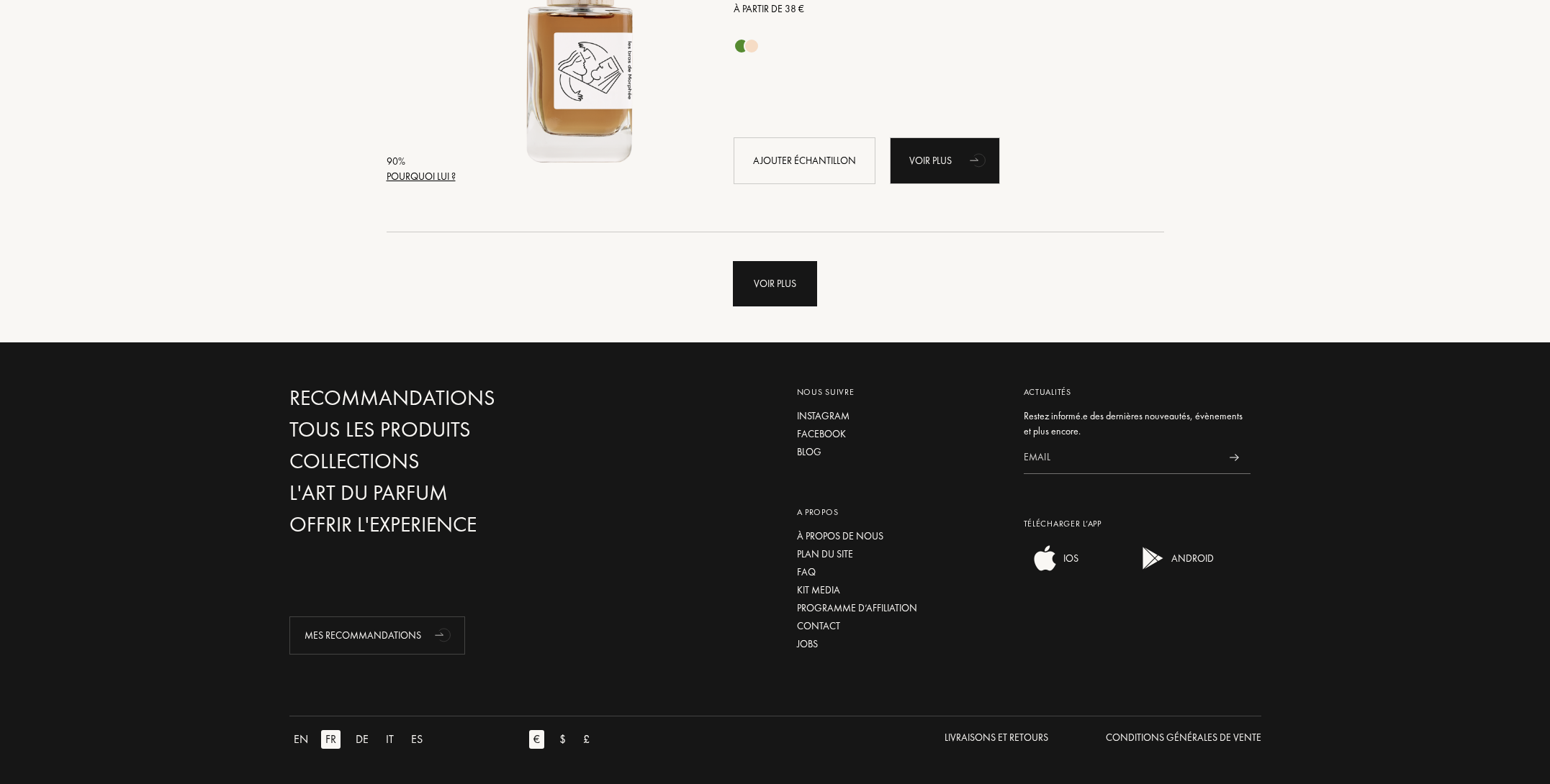
click at [784, 291] on div "Voir plus" at bounding box center [775, 284] width 84 height 45
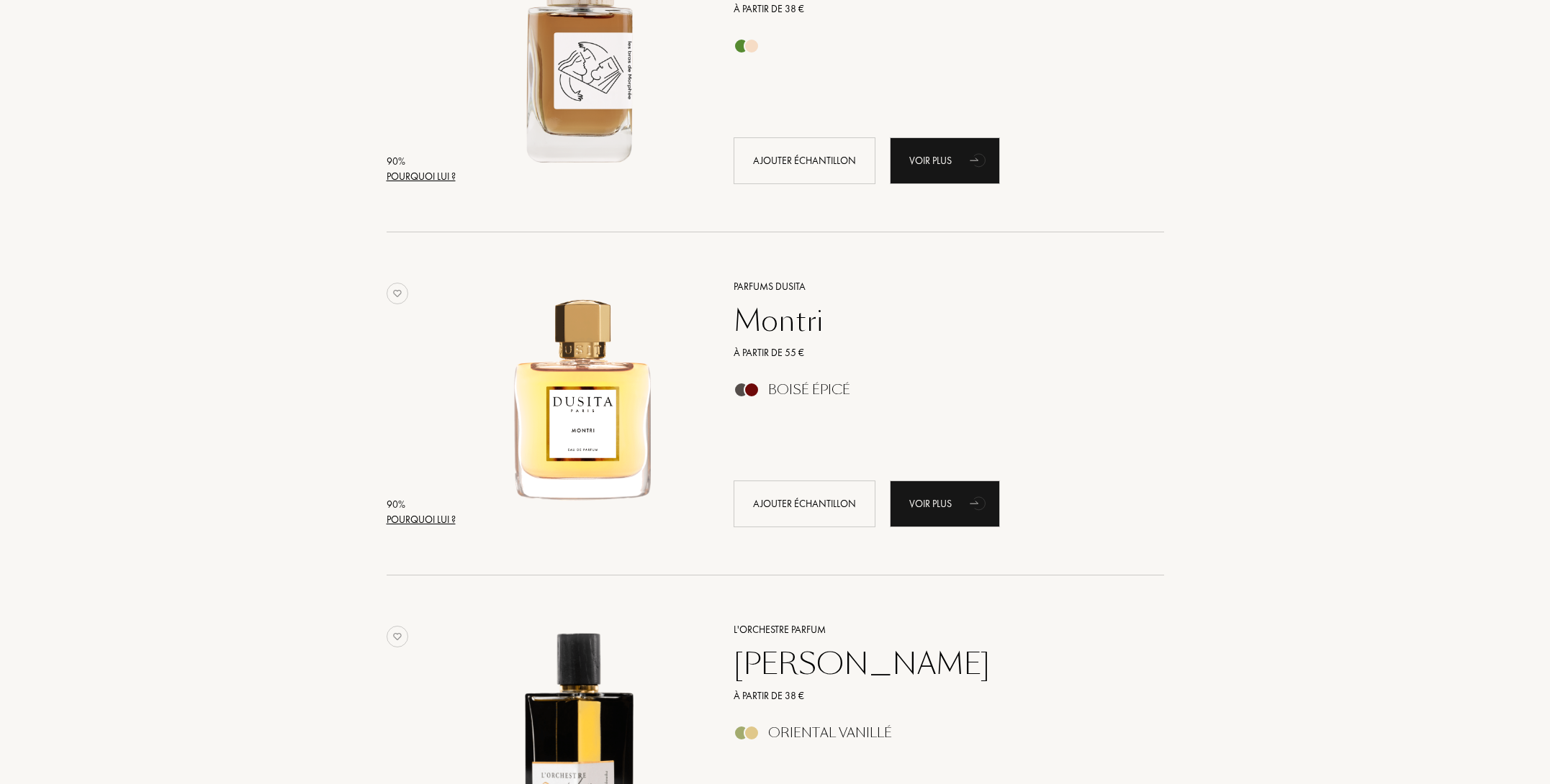
scroll to position [7540, 0]
